Goal: Task Accomplishment & Management: Manage account settings

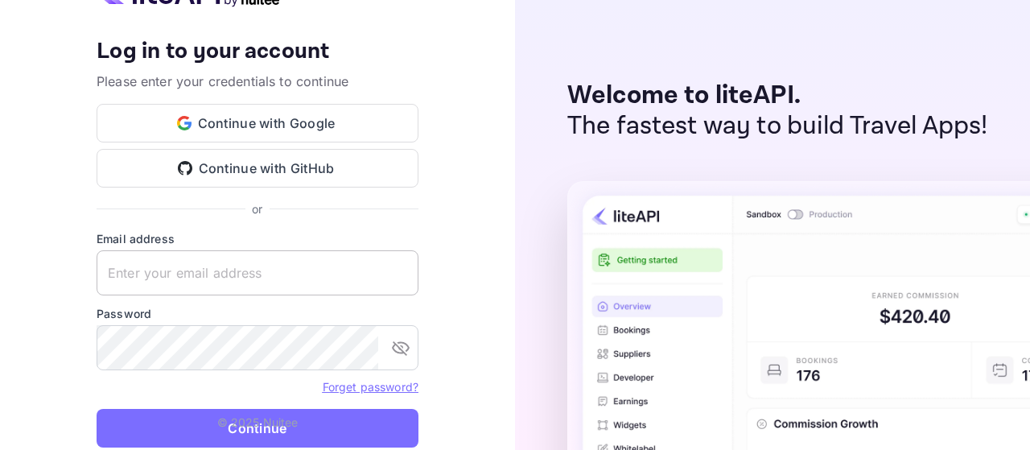
click at [221, 266] on input "text" at bounding box center [258, 272] width 322 height 45
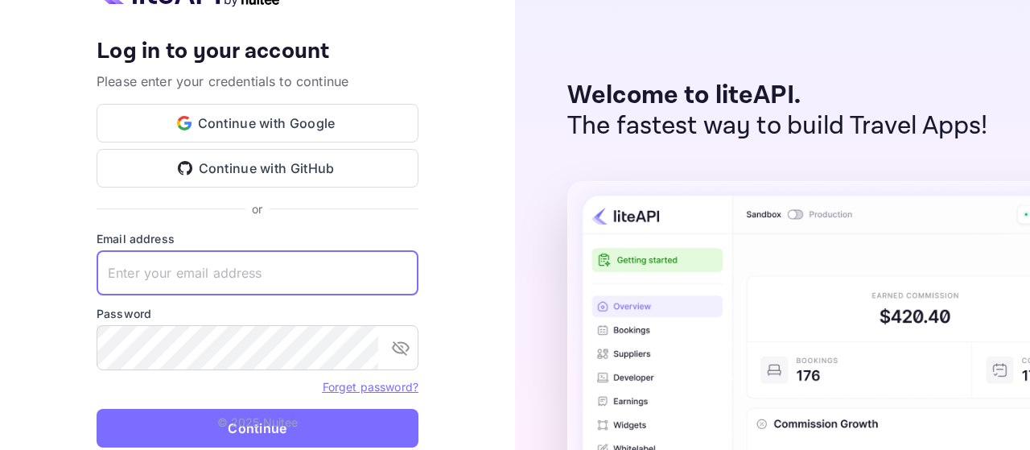
paste input "[EMAIL_ADDRESS][DOMAIN_NAME]"
type input "[EMAIL_ADDRESS][DOMAIN_NAME]"
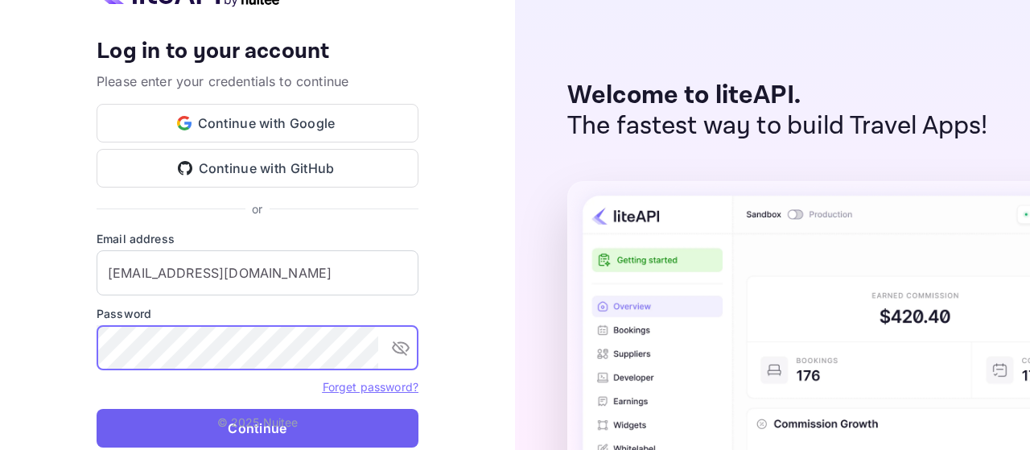
click at [225, 439] on button "Continue" at bounding box center [258, 428] width 322 height 39
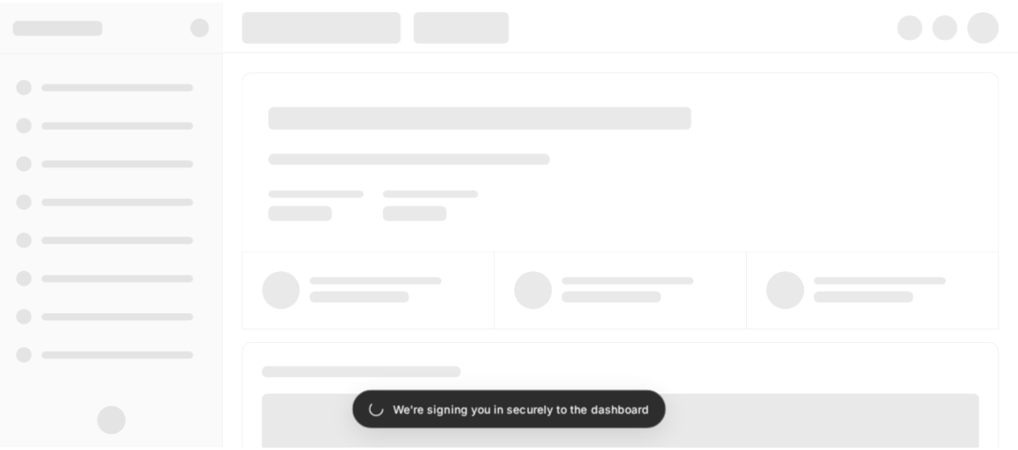
scroll to position [161, 0]
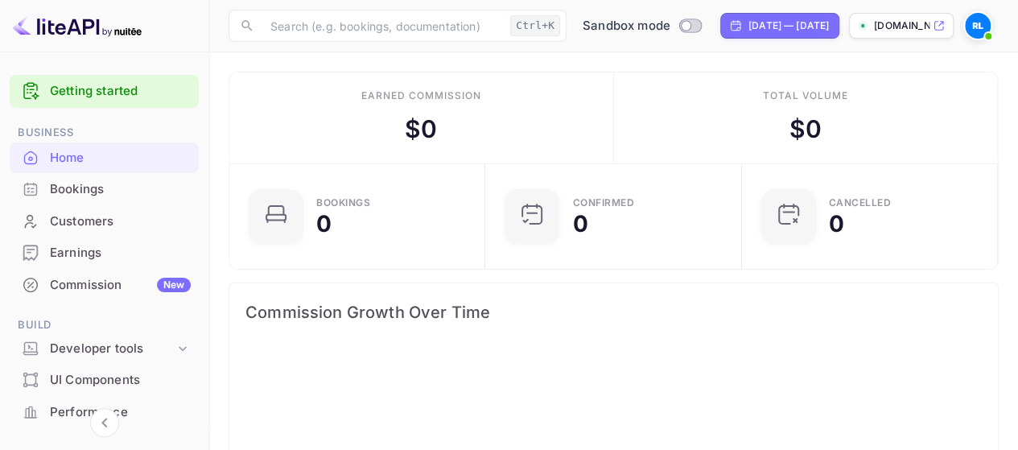
scroll to position [249, 235]
click at [103, 279] on div "Commission New" at bounding box center [120, 285] width 141 height 19
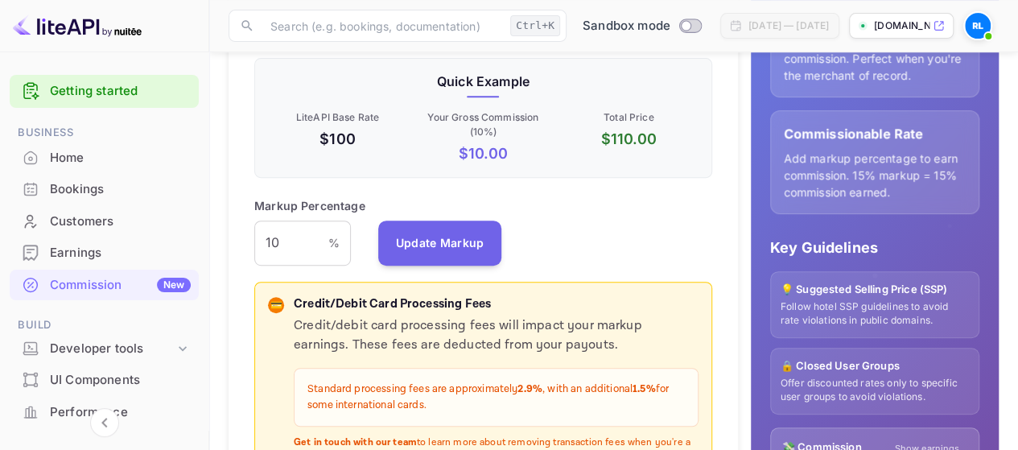
scroll to position [322, 0]
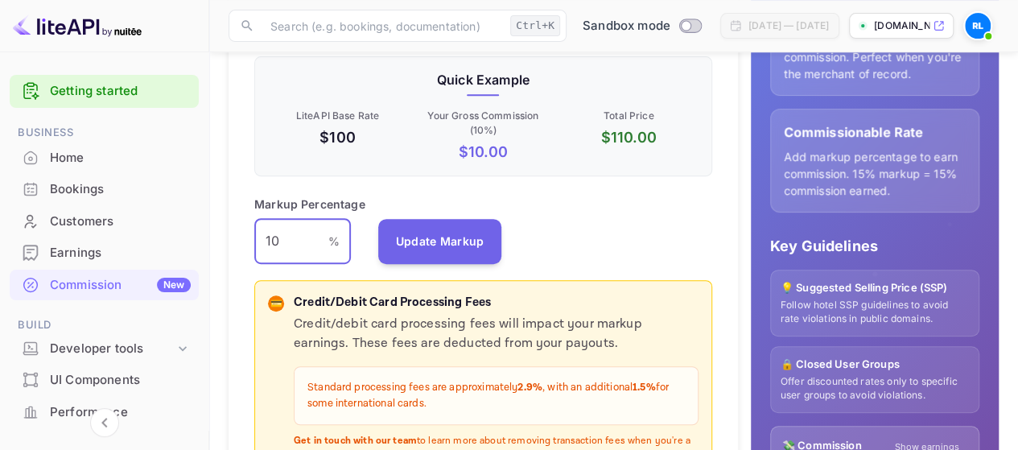
click at [267, 231] on input "10" at bounding box center [291, 241] width 74 height 45
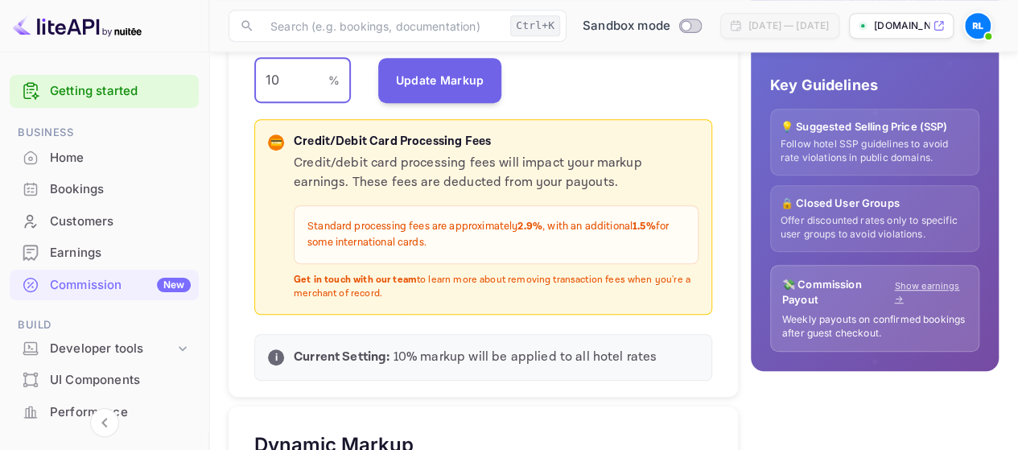
scroll to position [402, 0]
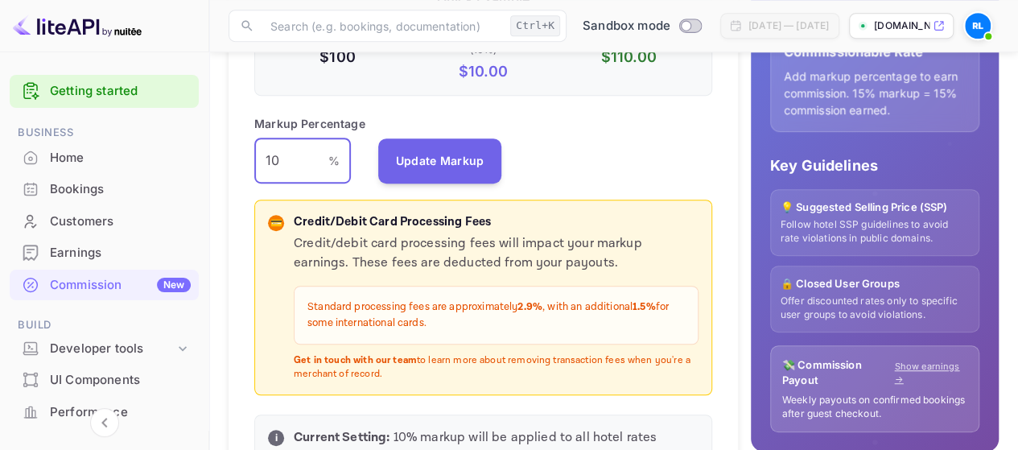
click at [291, 159] on input "10" at bounding box center [291, 160] width 74 height 45
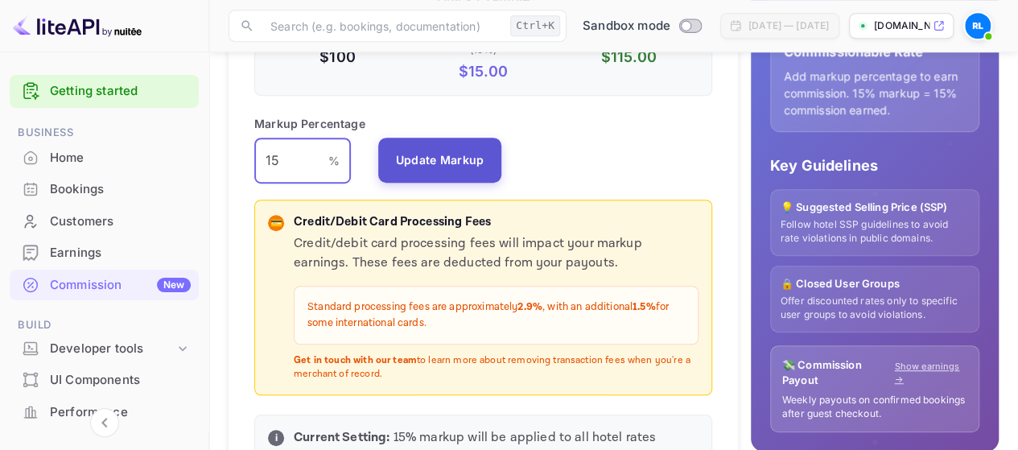
type input "15"
click at [488, 161] on button "Update Markup" at bounding box center [440, 160] width 124 height 45
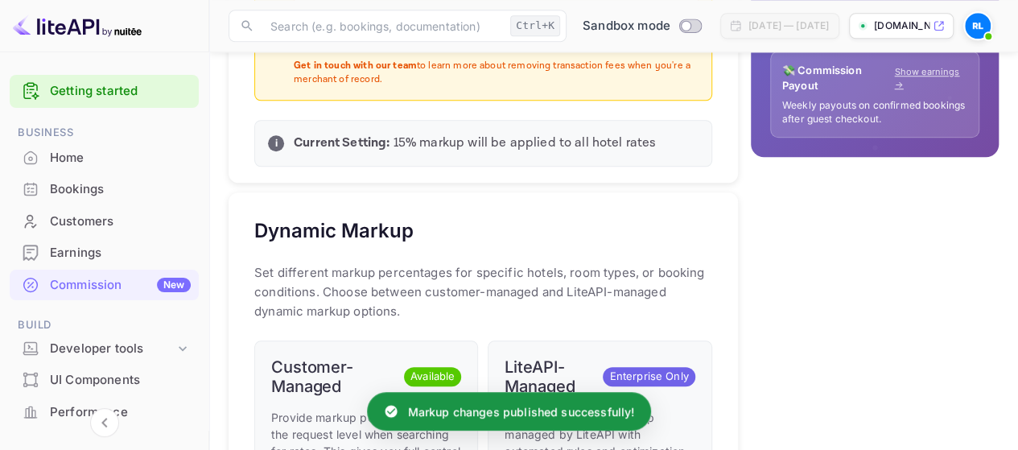
scroll to position [724, 0]
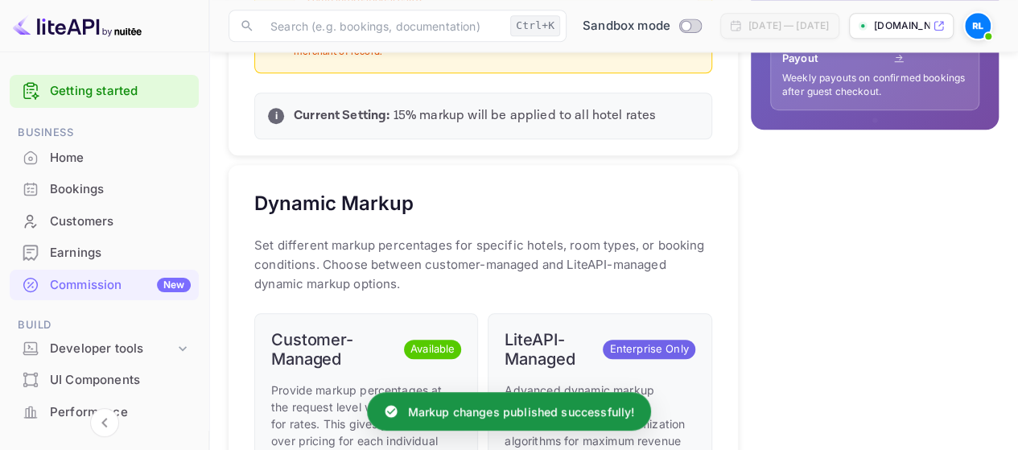
click at [69, 254] on div "Earnings" at bounding box center [120, 253] width 141 height 19
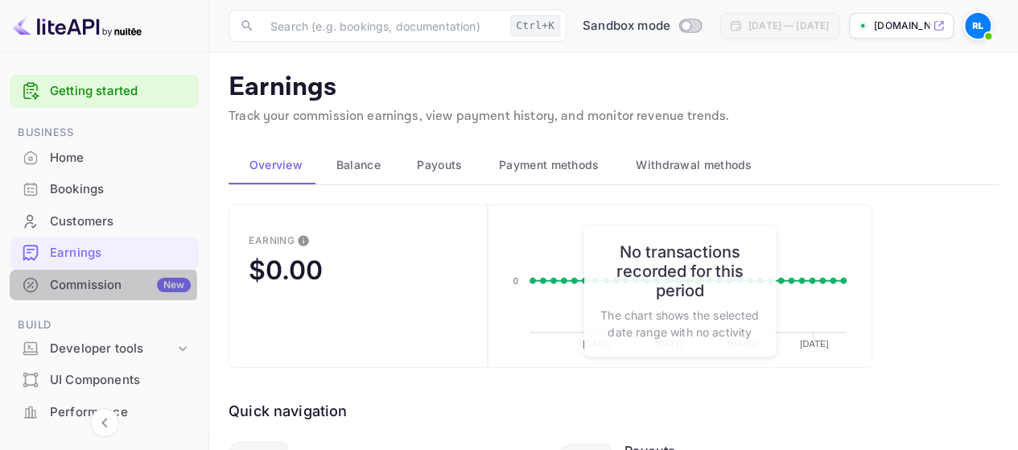
click at [62, 286] on div "Commission New" at bounding box center [120, 285] width 141 height 19
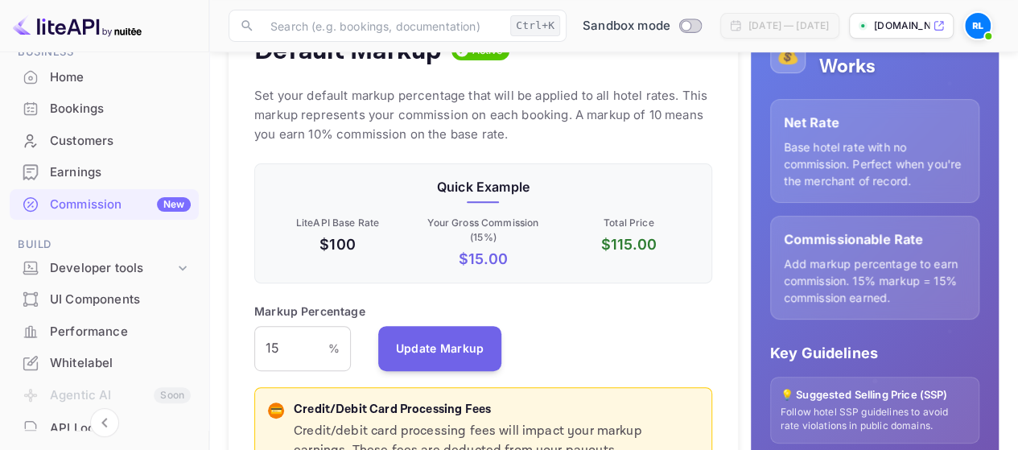
scroll to position [241, 0]
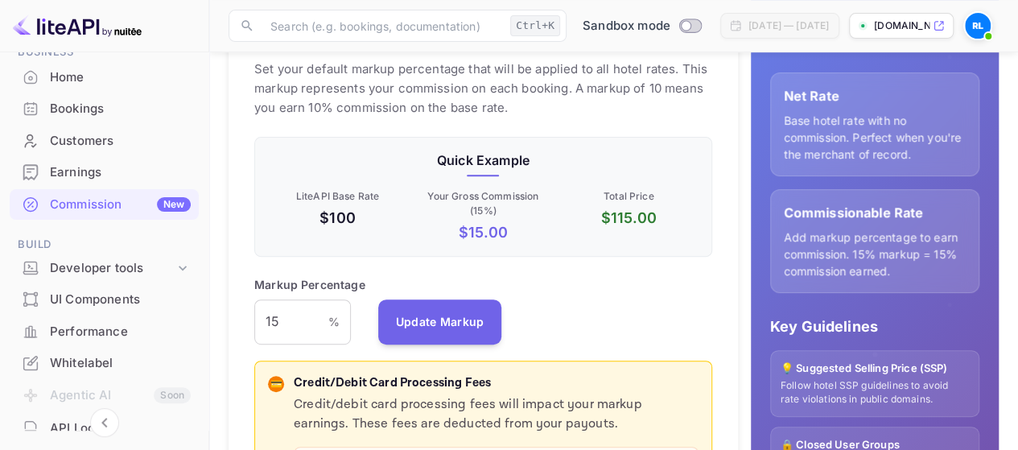
click at [101, 192] on div "Commission New" at bounding box center [104, 204] width 189 height 31
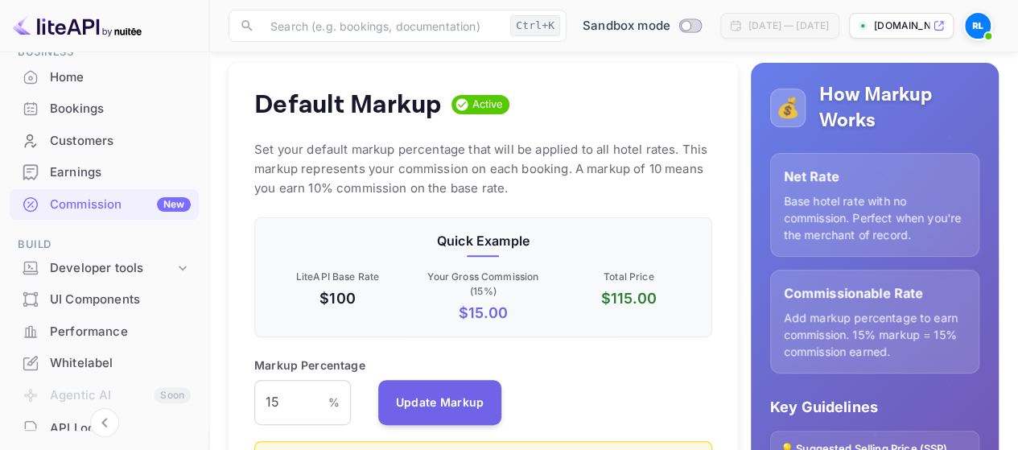
scroll to position [322, 0]
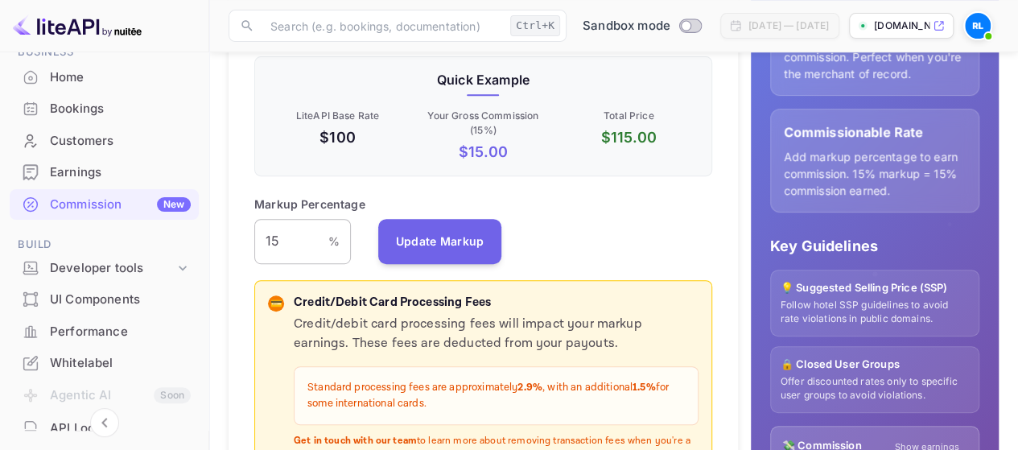
click at [285, 239] on input "15" at bounding box center [291, 241] width 74 height 45
type input "1"
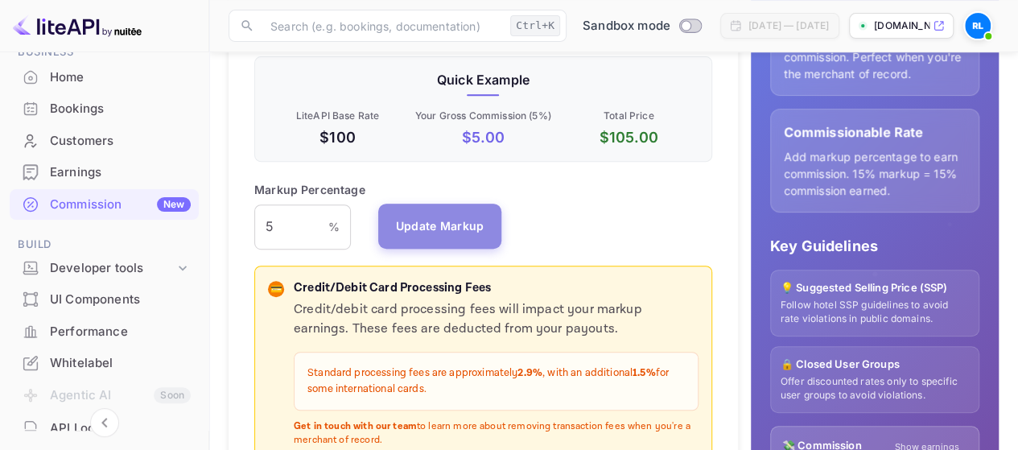
click at [437, 238] on button "Update Markup" at bounding box center [440, 226] width 124 height 45
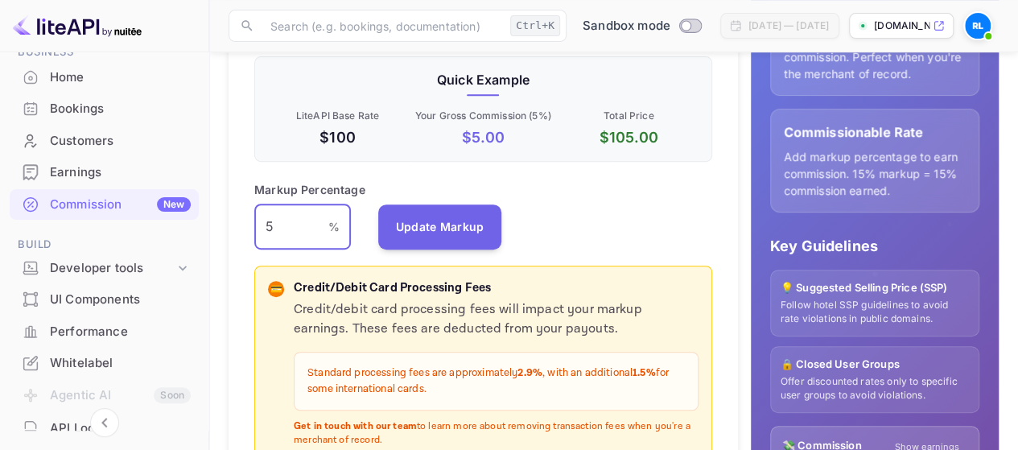
drag, startPoint x: 272, startPoint y: 225, endPoint x: 227, endPoint y: 225, distance: 45.1
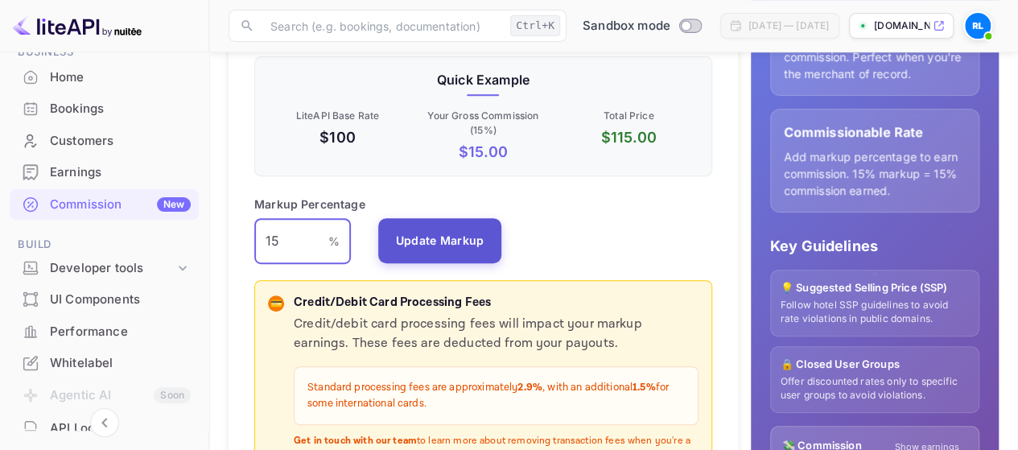
type input "15"
click at [393, 245] on button "Update Markup" at bounding box center [440, 240] width 124 height 45
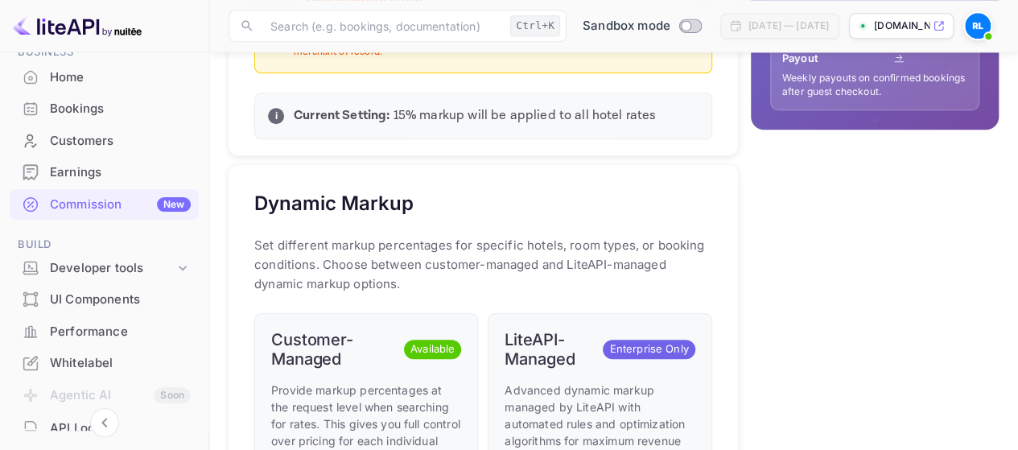
scroll to position [885, 0]
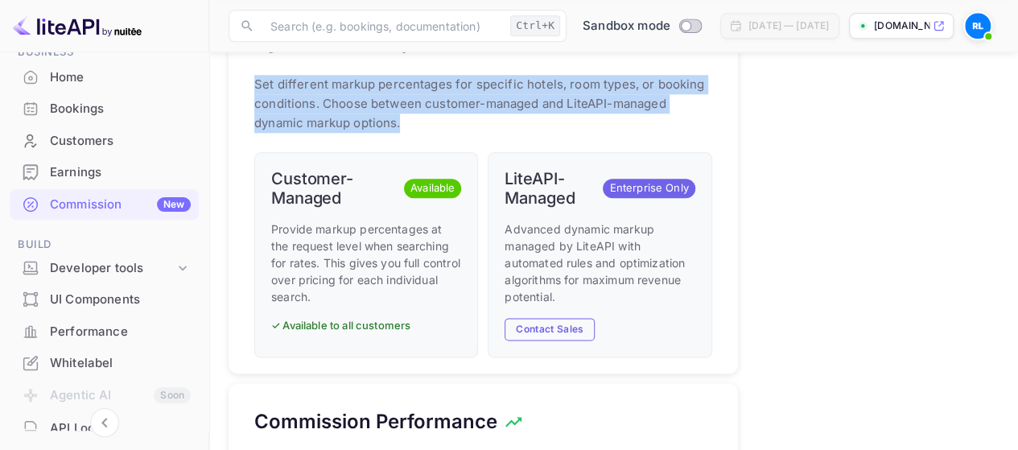
drag, startPoint x: 254, startPoint y: 78, endPoint x: 436, endPoint y: 113, distance: 185.3
click at [436, 113] on p "Set different markup percentages for specific hotels, room types, or booking co…" at bounding box center [483, 104] width 458 height 58
click at [434, 119] on p "Set different markup percentages for specific hotels, room types, or booking co…" at bounding box center [483, 104] width 458 height 58
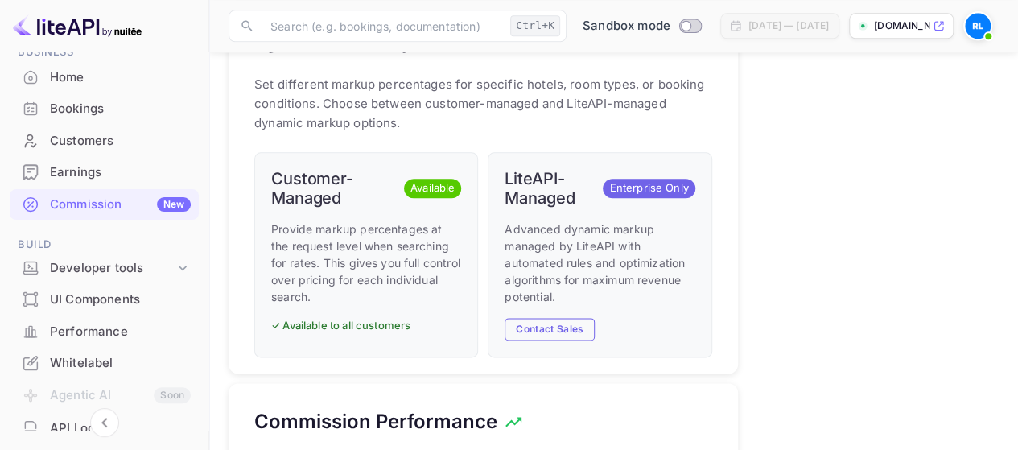
click at [328, 105] on p "Set different markup percentages for specific hotels, room types, or booking co…" at bounding box center [483, 104] width 458 height 58
